Goal: Find specific fact: Find specific fact

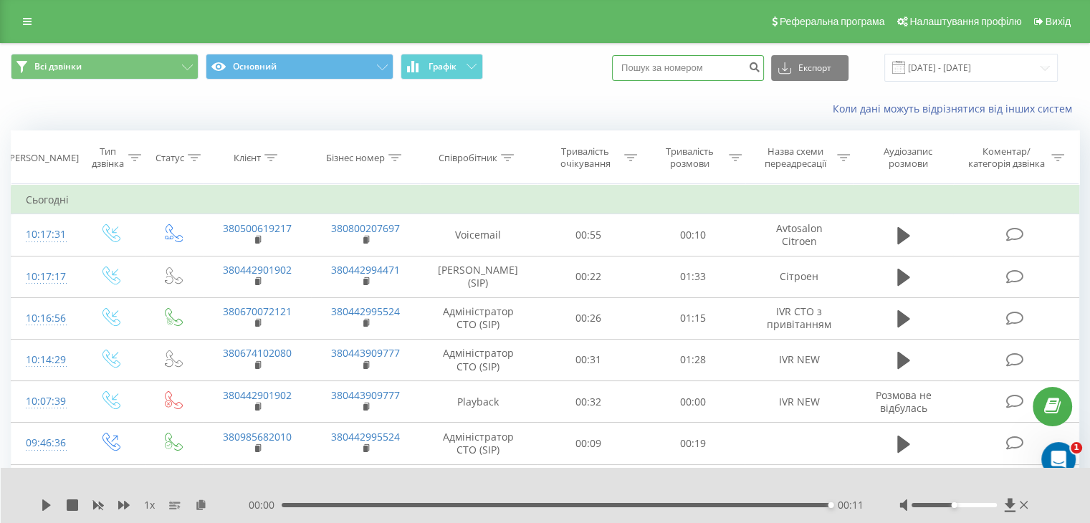
click at [710, 67] on input at bounding box center [688, 68] width 152 height 26
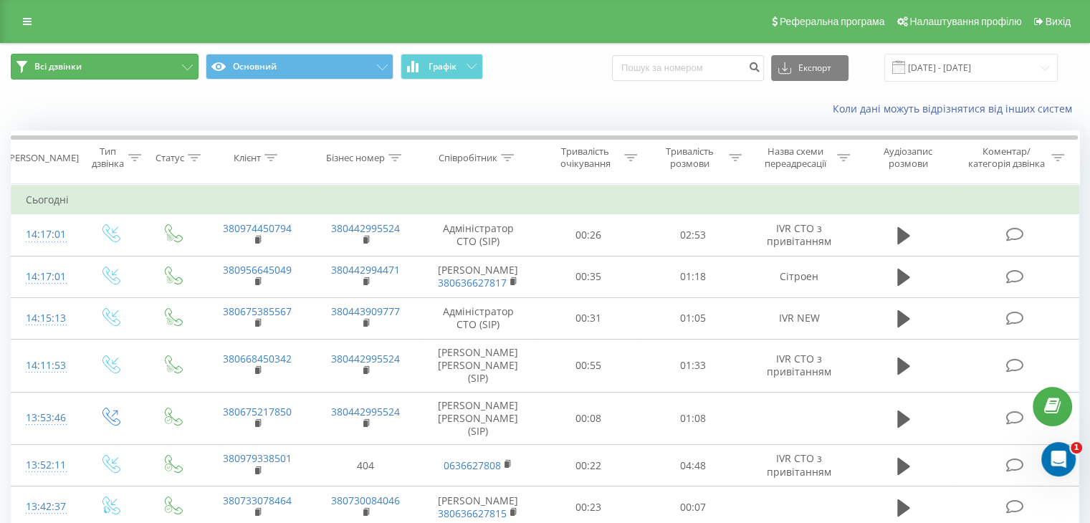
click at [181, 65] on button "Всі дзвінки" at bounding box center [105, 67] width 188 height 26
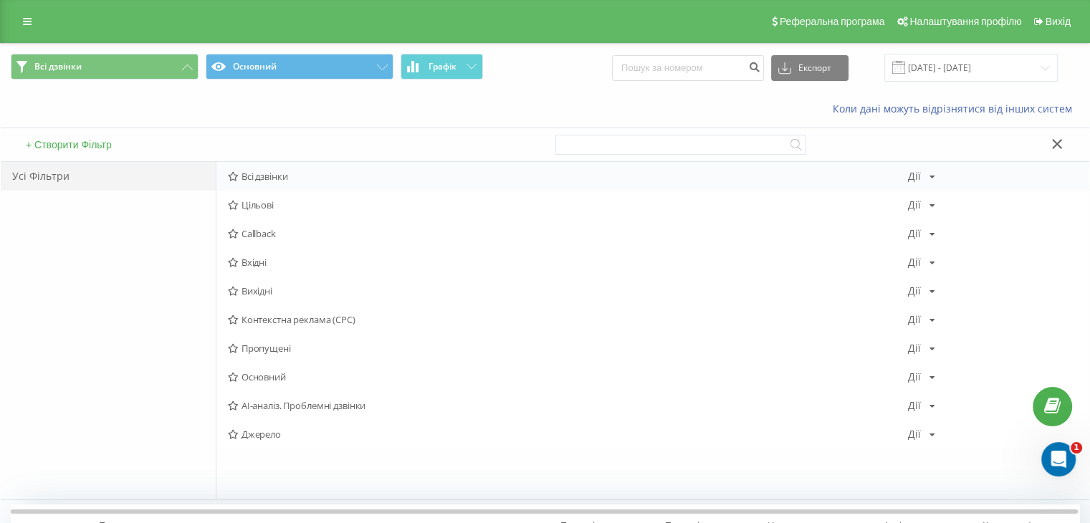
click at [252, 179] on span "Всі дзвінки" at bounding box center [568, 176] width 680 height 10
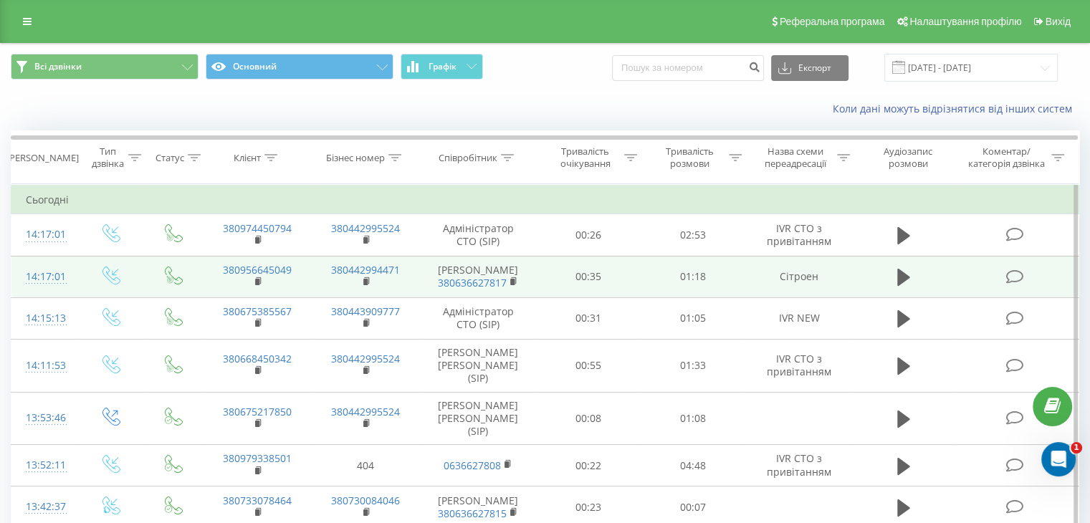
drag, startPoint x: 257, startPoint y: 268, endPoint x: 211, endPoint y: 270, distance: 45.2
click at [211, 270] on td "380956645049" at bounding box center [257, 277] width 108 height 42
drag, startPoint x: 216, startPoint y: 267, endPoint x: 290, endPoint y: 268, distance: 74.6
click at [290, 268] on td "380956645049" at bounding box center [257, 277] width 108 height 42
copy link "380956645049"
